Goal: Transaction & Acquisition: Purchase product/service

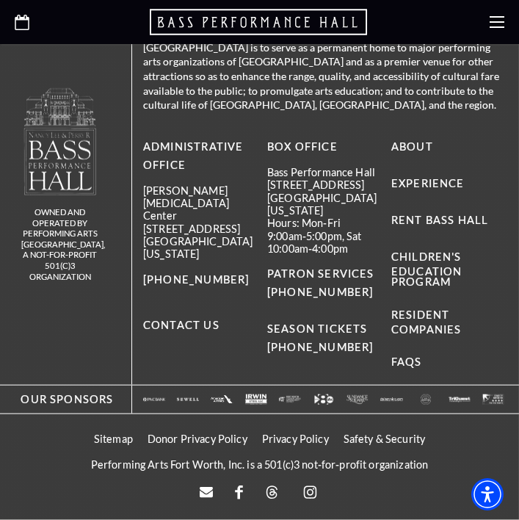
scroll to position [5702, 0]
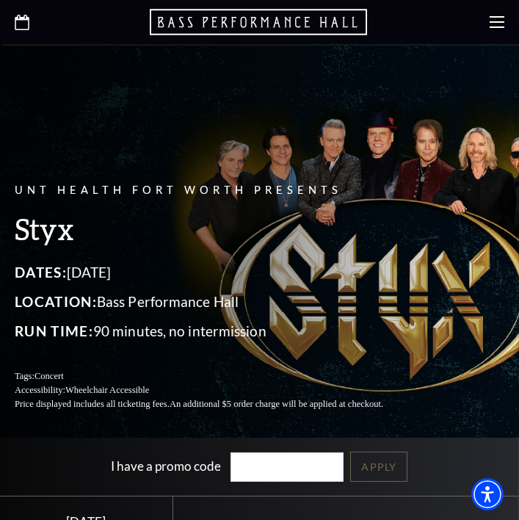
scroll to position [0, 0]
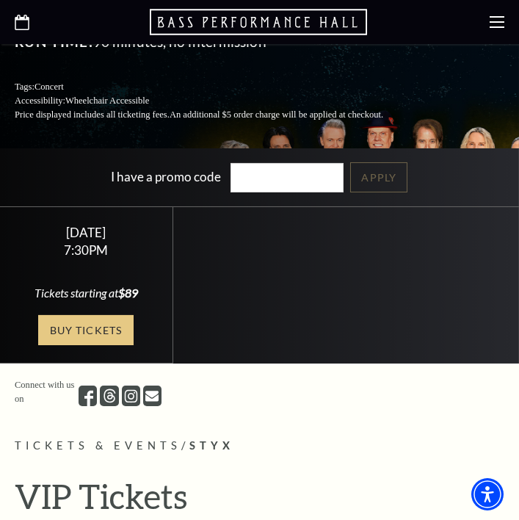
click at [83, 345] on link "Buy Tickets" at bounding box center [85, 330] width 95 height 30
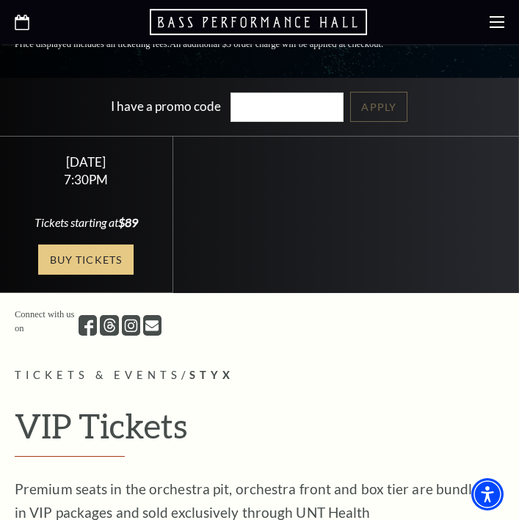
scroll to position [405, 0]
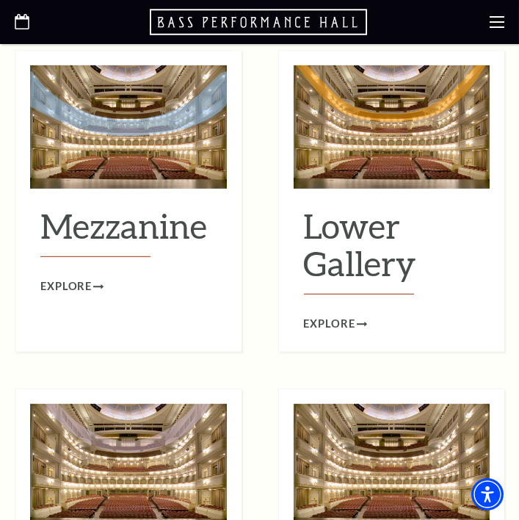
scroll to position [1760, 0]
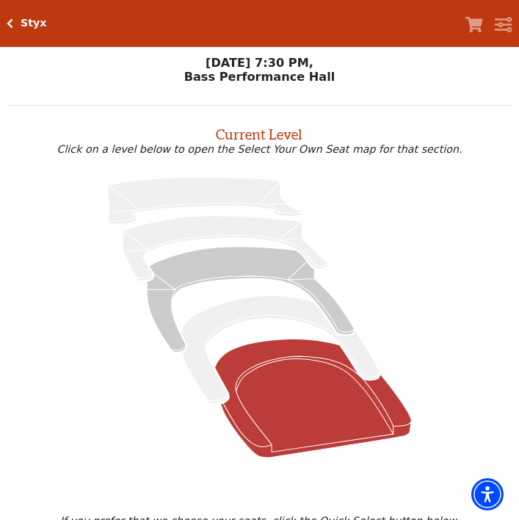
click at [324, 410] on icon "Orchestra / Parterre Circle - Seats Available: 46" at bounding box center [313, 397] width 197 height 118
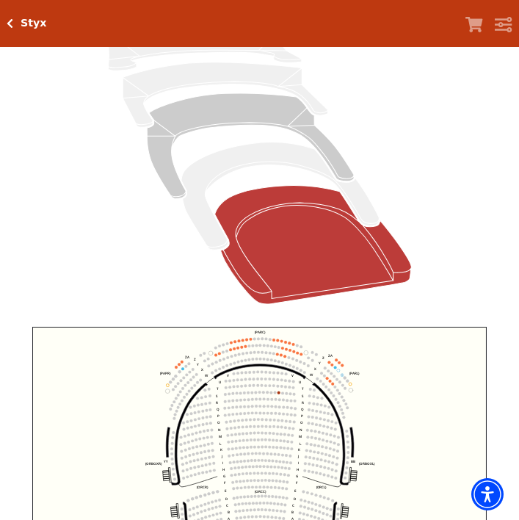
scroll to position [195, 0]
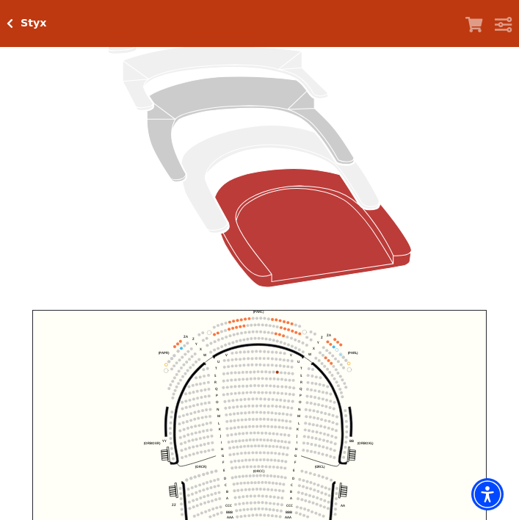
click at [280, 371] on circle at bounding box center [281, 372] width 3 height 3
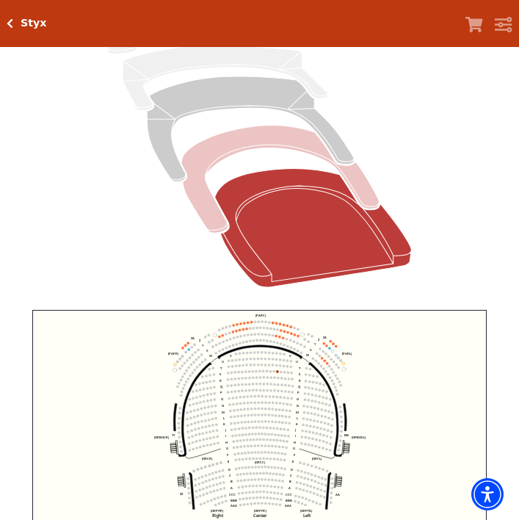
click at [290, 145] on icon "Box Tier - Seats Available: 0" at bounding box center [279, 180] width 197 height 108
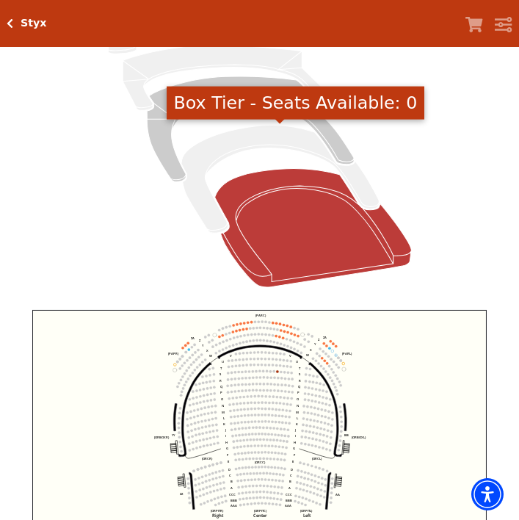
click at [420, 192] on icon at bounding box center [259, 147] width 471 height 297
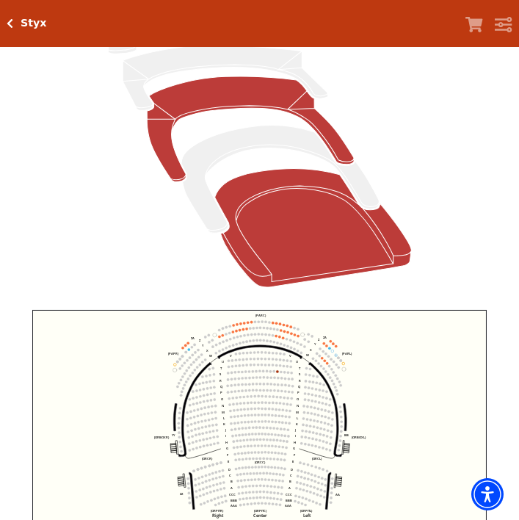
click at [329, 126] on icon "Mezzanine - Seats Available: 298" at bounding box center [250, 128] width 207 height 105
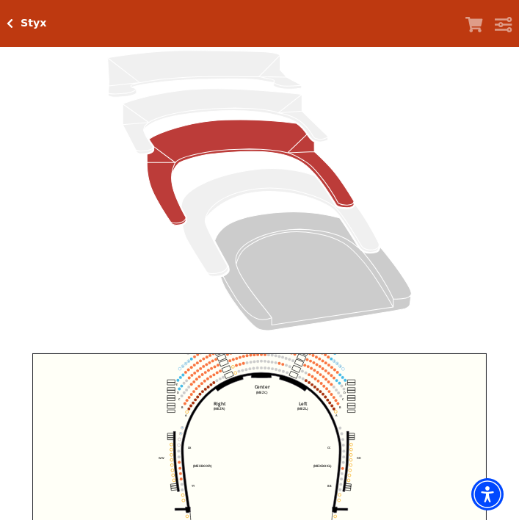
scroll to position [153, 0]
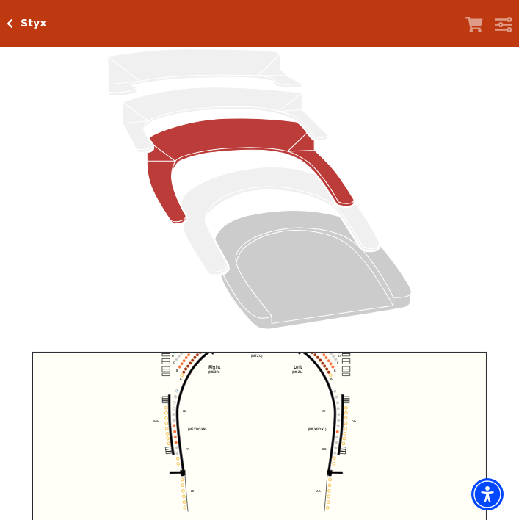
click at [337, 430] on circle at bounding box center [337, 431] width 3 height 3
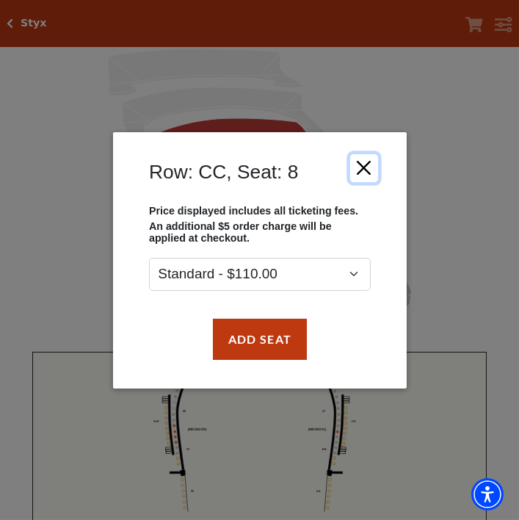
click at [373, 181] on button "Close" at bounding box center [363, 167] width 28 height 28
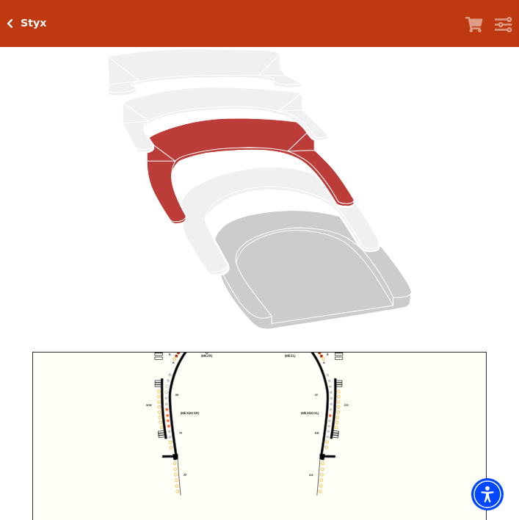
click at [161, 418] on icon "Center (MEZC) Right (MEZR) Left (MEZL) (MEXBOXR) (MEXBOXL) XX WW CC DD YY BB ZZ…" at bounding box center [259, 463] width 454 height 223
click at [167, 414] on circle at bounding box center [167, 415] width 3 height 3
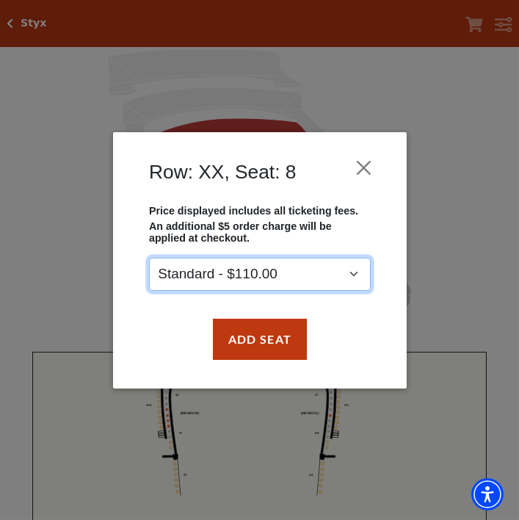
click at [349, 290] on select "Standard - $110.00" at bounding box center [260, 273] width 222 height 33
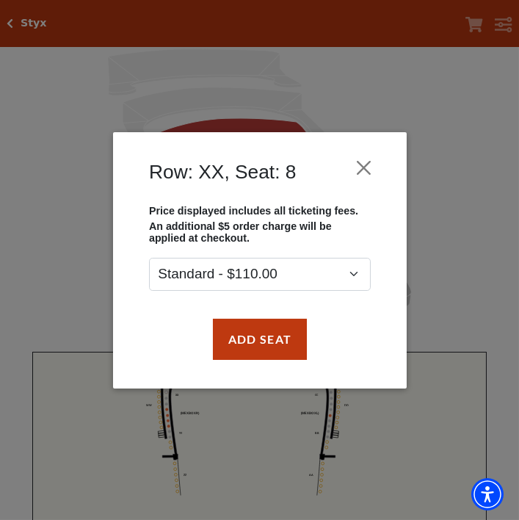
click at [353, 330] on div "Add Seat" at bounding box center [260, 338] width 250 height 69
click at [447, 385] on div "Row: XX, Seat: 8 Price displayed includes all ticketing fees. An additional $5 …" at bounding box center [259, 260] width 519 height 520
click at [416, 457] on div "Row: XX, Seat: 8 Price displayed includes all ticketing fees. An additional $5 …" at bounding box center [259, 260] width 519 height 520
click at [371, 181] on button "Close" at bounding box center [363, 167] width 28 height 28
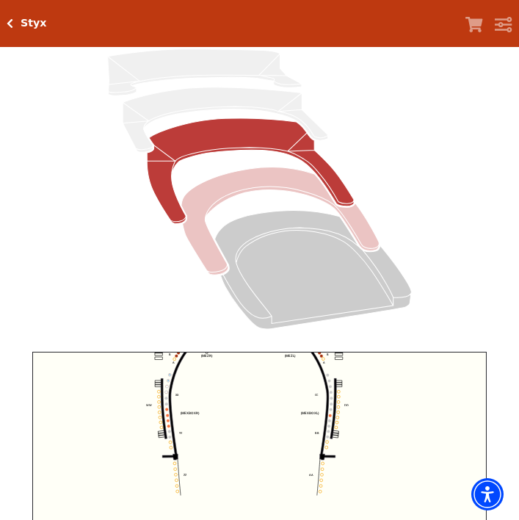
click at [369, 239] on icon "Box Tier - Seats Available: 0" at bounding box center [279, 221] width 197 height 108
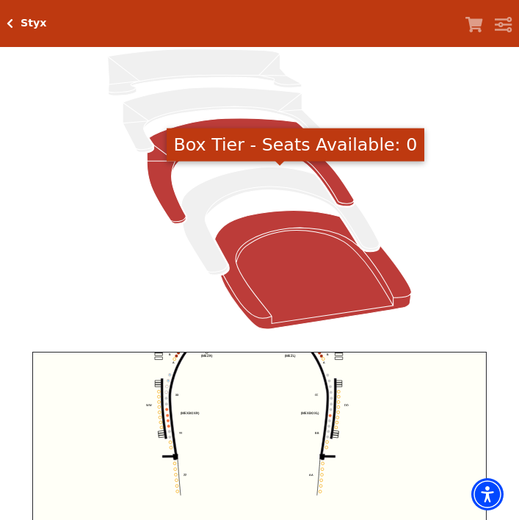
click at [397, 286] on icon "Orchestra / Parterre Circle - Seats Available: 46" at bounding box center [313, 270] width 197 height 118
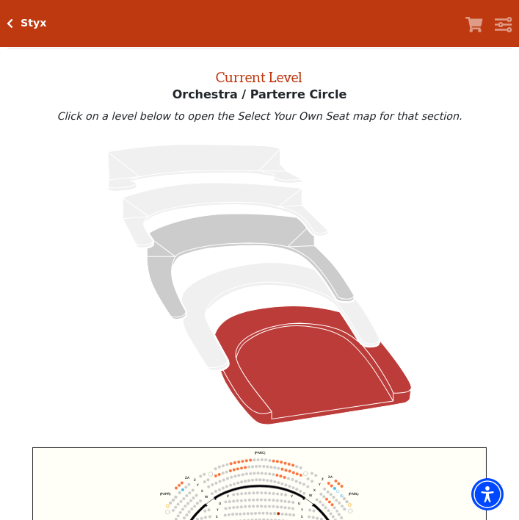
scroll to position [56, 0]
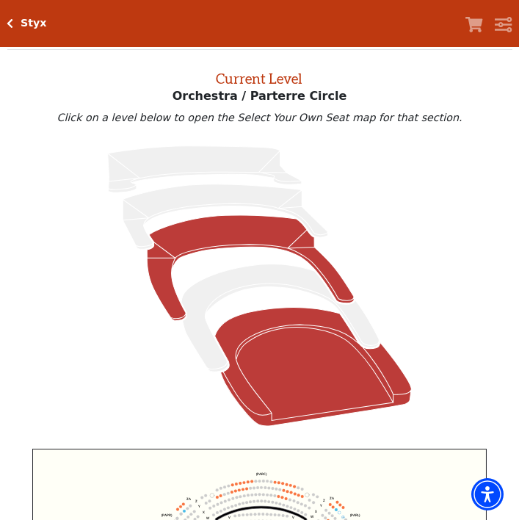
click at [311, 238] on icon "Mezzanine - Seats Available: 298" at bounding box center [250, 267] width 207 height 105
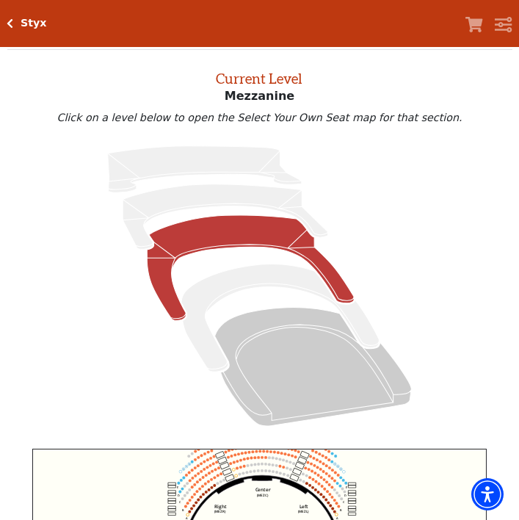
click at [346, 482] on circle at bounding box center [345, 483] width 3 height 3
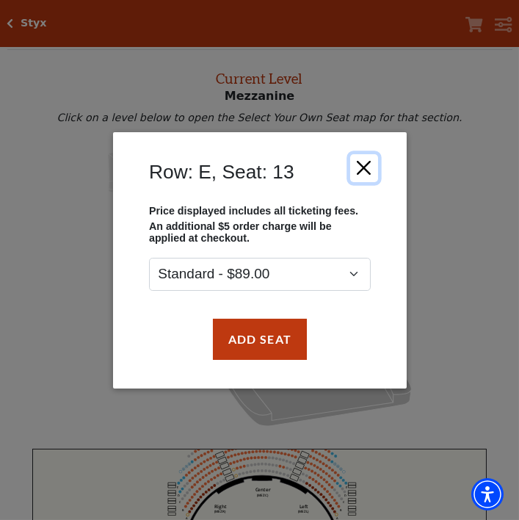
click at [369, 181] on button "Close" at bounding box center [363, 167] width 28 height 28
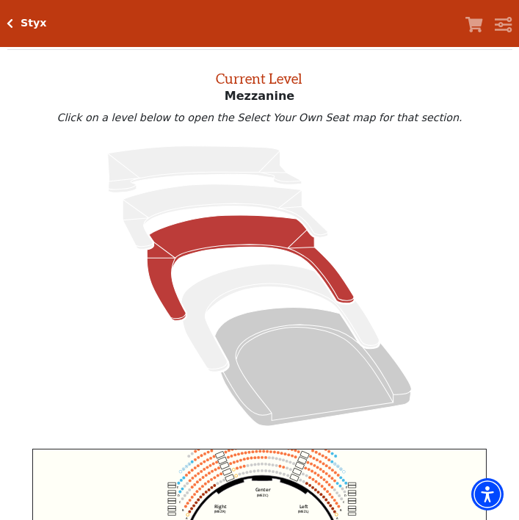
click at [320, 476] on circle at bounding box center [321, 477] width 3 height 3
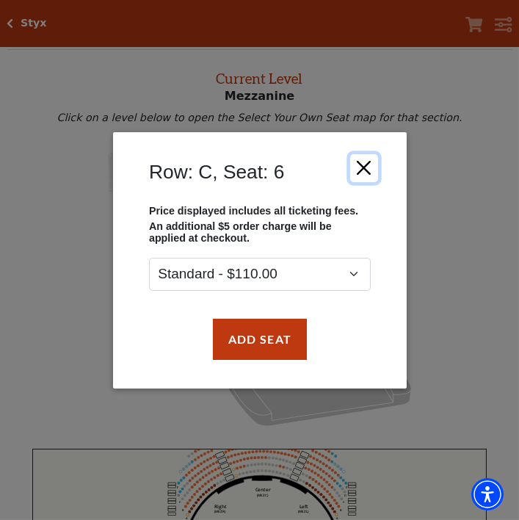
click at [368, 181] on button "Close" at bounding box center [363, 167] width 28 height 28
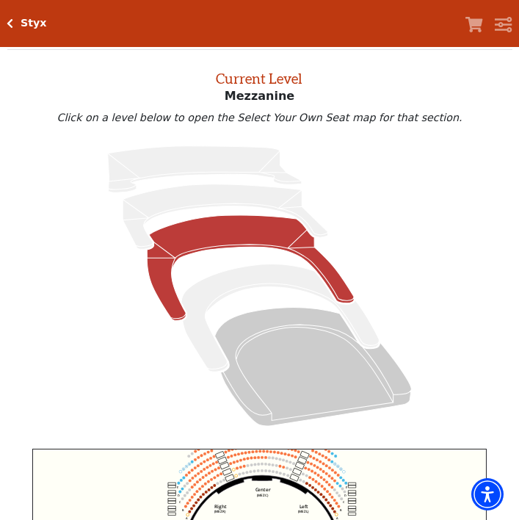
click at [323, 496] on circle at bounding box center [323, 497] width 3 height 3
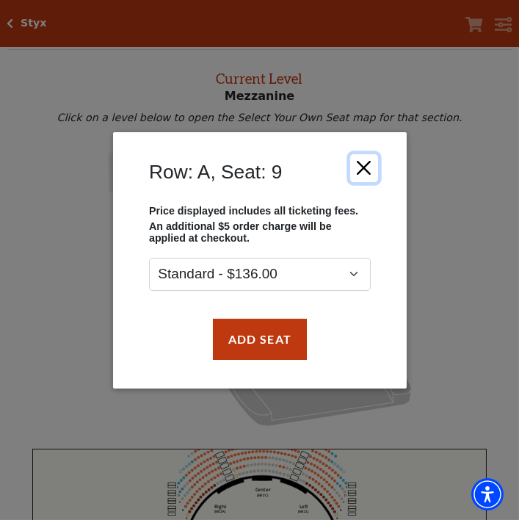
click at [374, 181] on button "Close" at bounding box center [363, 167] width 28 height 28
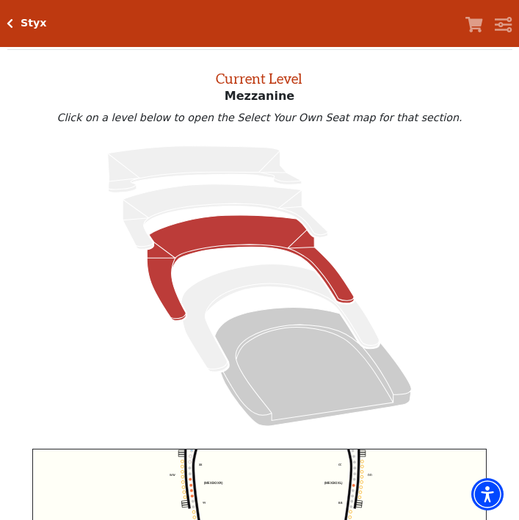
click at [352, 490] on circle at bounding box center [353, 490] width 3 height 3
click at [353, 485] on circle at bounding box center [353, 485] width 3 height 3
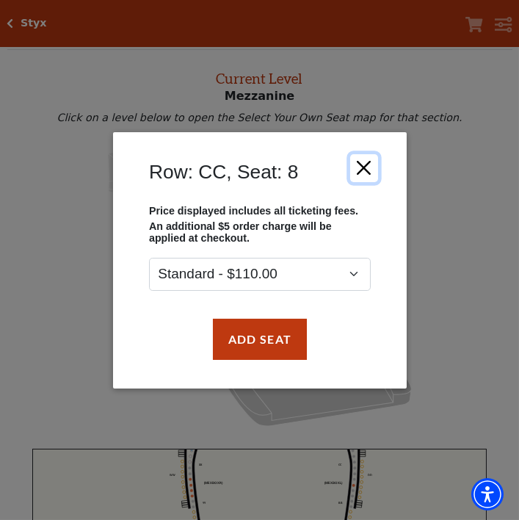
click at [371, 181] on button "Close" at bounding box center [363, 167] width 28 height 28
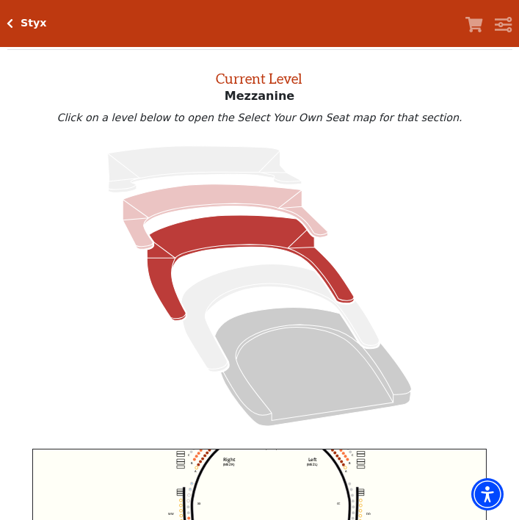
click at [295, 197] on icon "Lower Gallery - Seats Available: 0" at bounding box center [225, 216] width 205 height 65
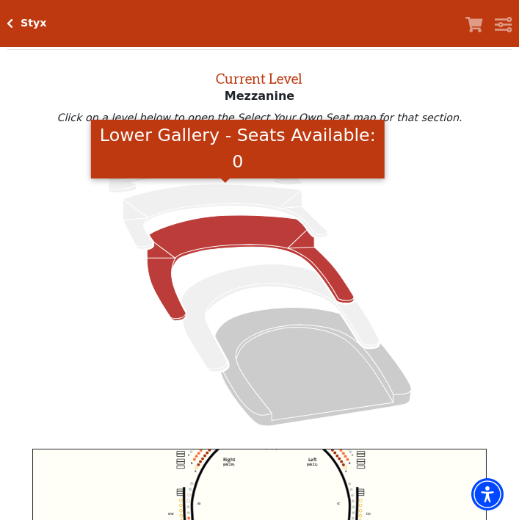
click at [371, 226] on icon at bounding box center [259, 285] width 471 height 297
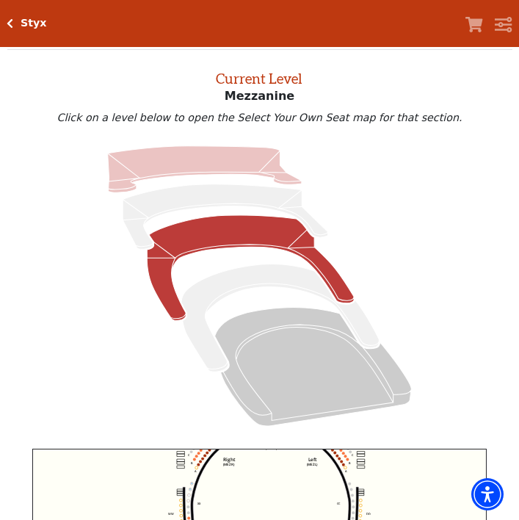
click at [272, 158] on icon "Upper Gallery - Seats Available: 0" at bounding box center [205, 169] width 194 height 46
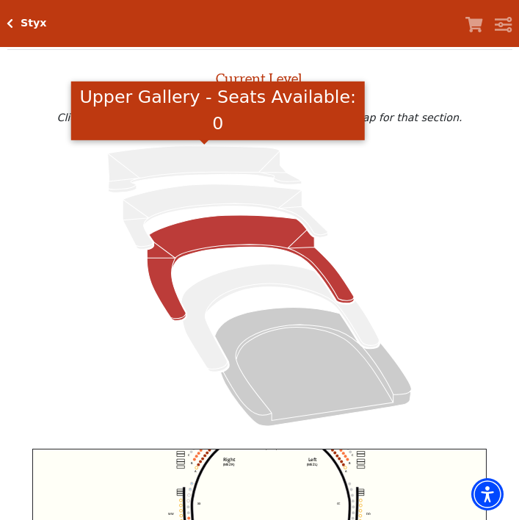
click at [340, 206] on icon at bounding box center [259, 285] width 471 height 297
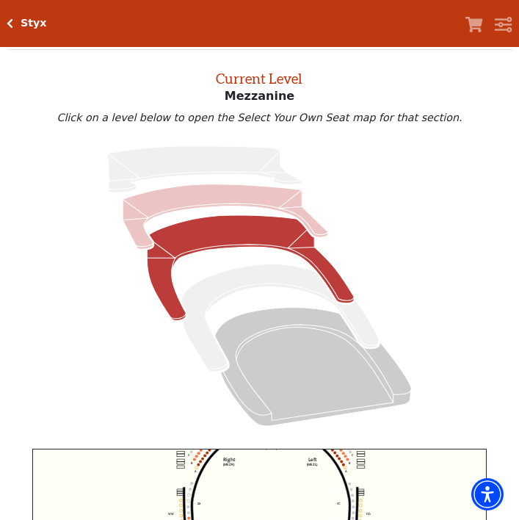
click at [296, 198] on icon "Lower Gallery - Seats Available: 0" at bounding box center [225, 216] width 205 height 65
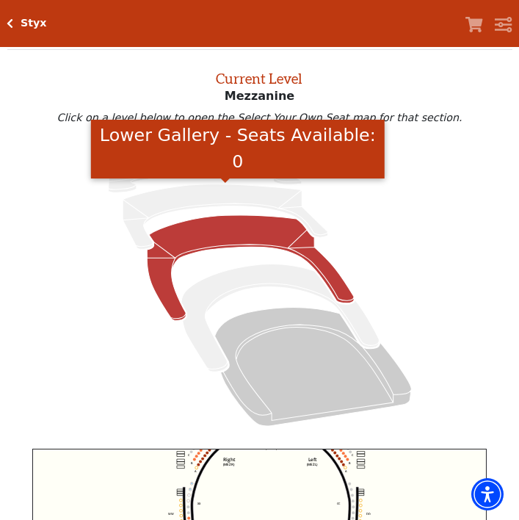
click at [357, 207] on icon at bounding box center [259, 285] width 471 height 297
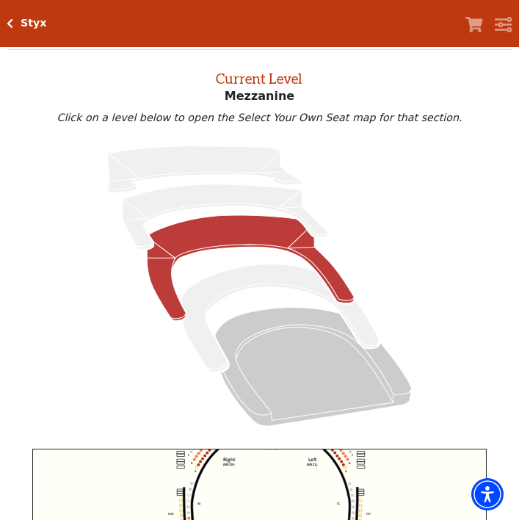
click at [319, 255] on icon "Mezzanine - Seats Available: 298" at bounding box center [250, 267] width 207 height 105
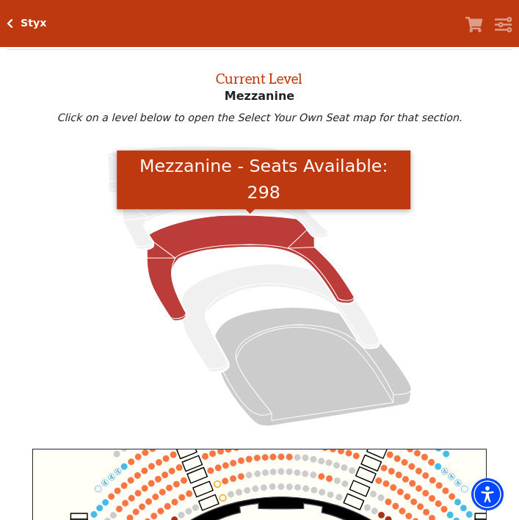
click at [222, 500] on circle at bounding box center [222, 497] width 7 height 7
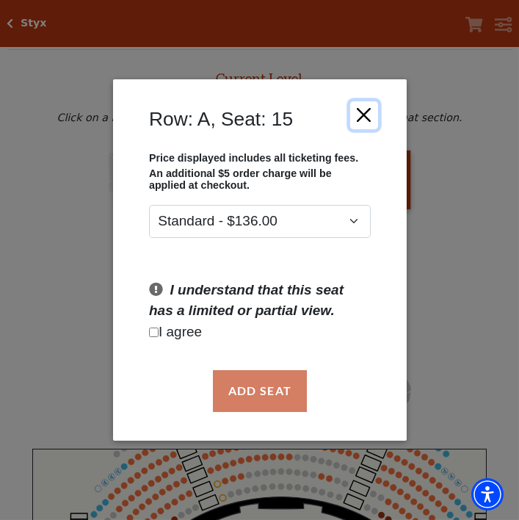
click at [370, 129] on button "Close" at bounding box center [363, 115] width 28 height 28
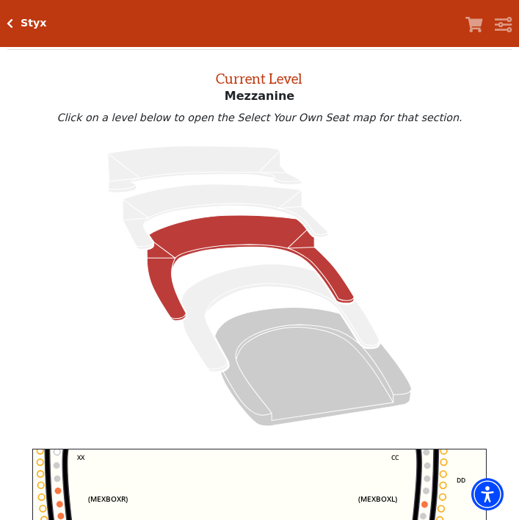
click at [426, 502] on circle at bounding box center [424, 504] width 7 height 7
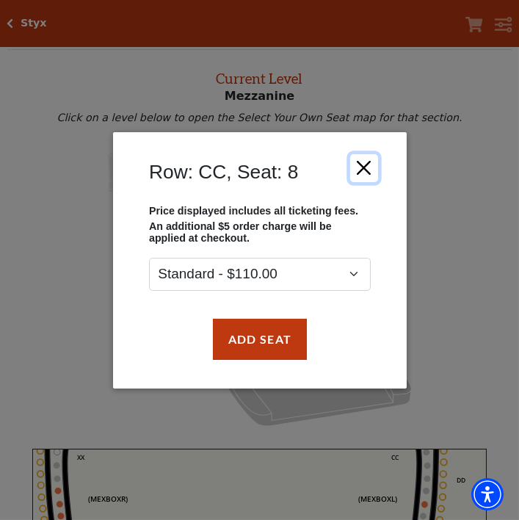
click at [363, 181] on button "Close" at bounding box center [363, 167] width 28 height 28
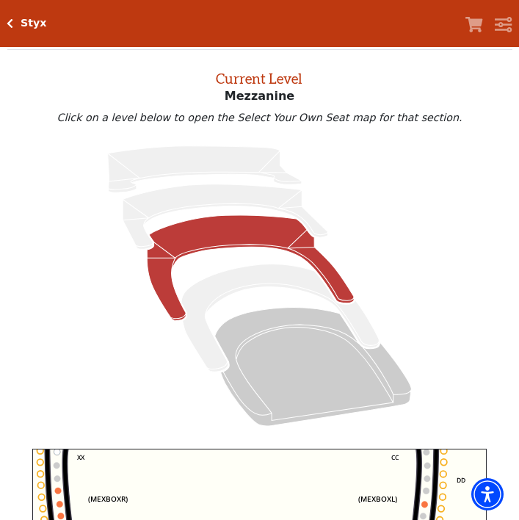
click at [59, 502] on circle at bounding box center [60, 504] width 7 height 7
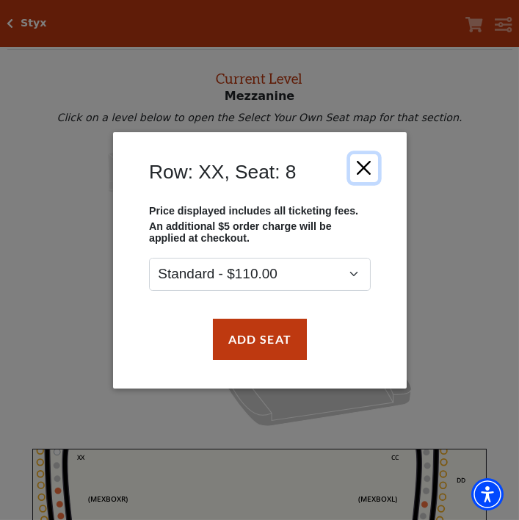
click at [373, 181] on button "Close" at bounding box center [363, 167] width 28 height 28
